Goal: Use online tool/utility

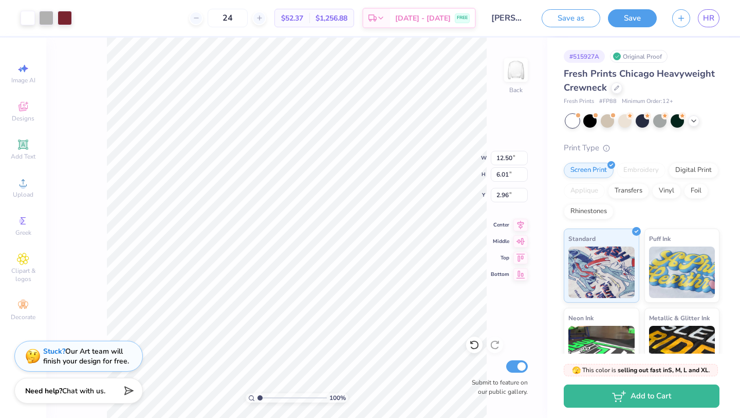
type input "3.00"
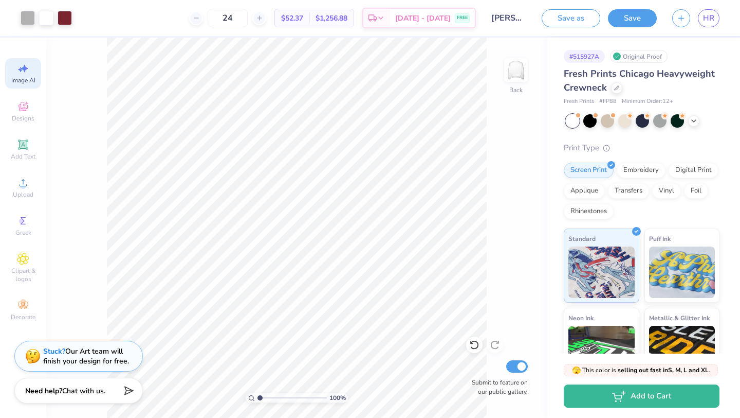
click at [26, 68] on icon at bounding box center [24, 69] width 7 height 8
select select "4"
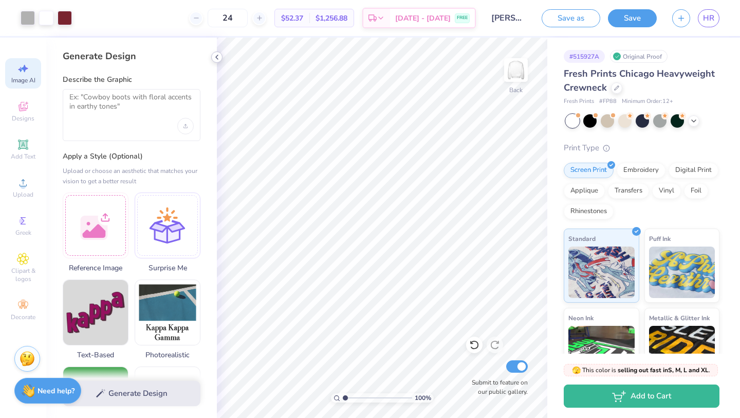
click at [213, 57] on icon at bounding box center [217, 57] width 8 height 8
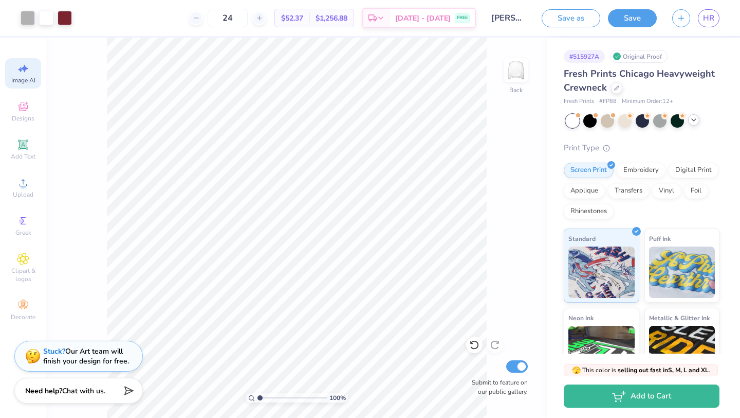
click at [698, 122] on icon at bounding box center [694, 120] width 8 height 8
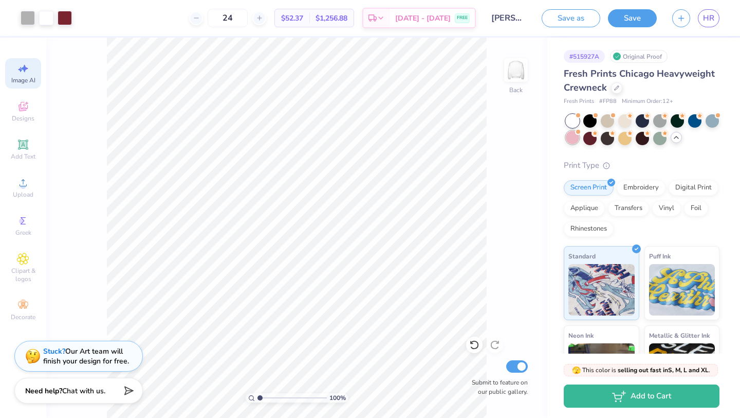
click at [571, 142] on div at bounding box center [572, 137] width 13 height 13
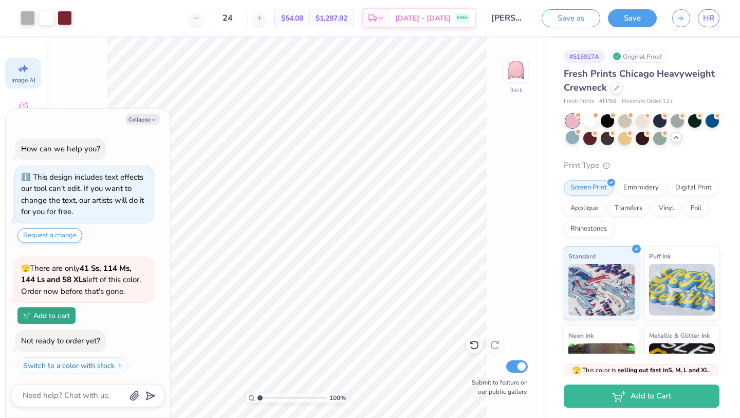
scroll to position [133, 0]
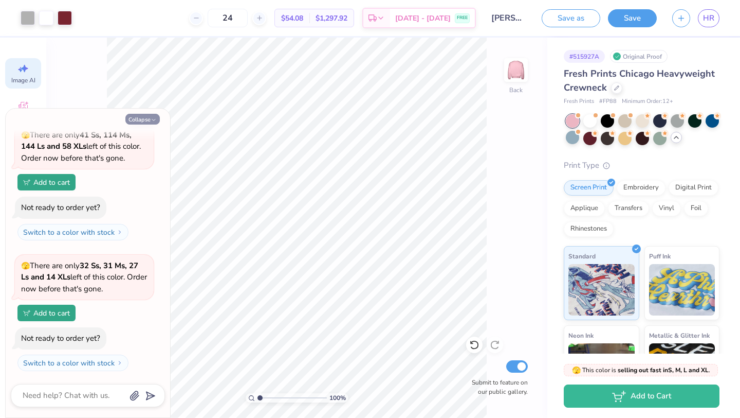
click at [157, 119] on button "Collapse" at bounding box center [142, 119] width 34 height 11
type textarea "x"
